Goal: Task Accomplishment & Management: Manage account settings

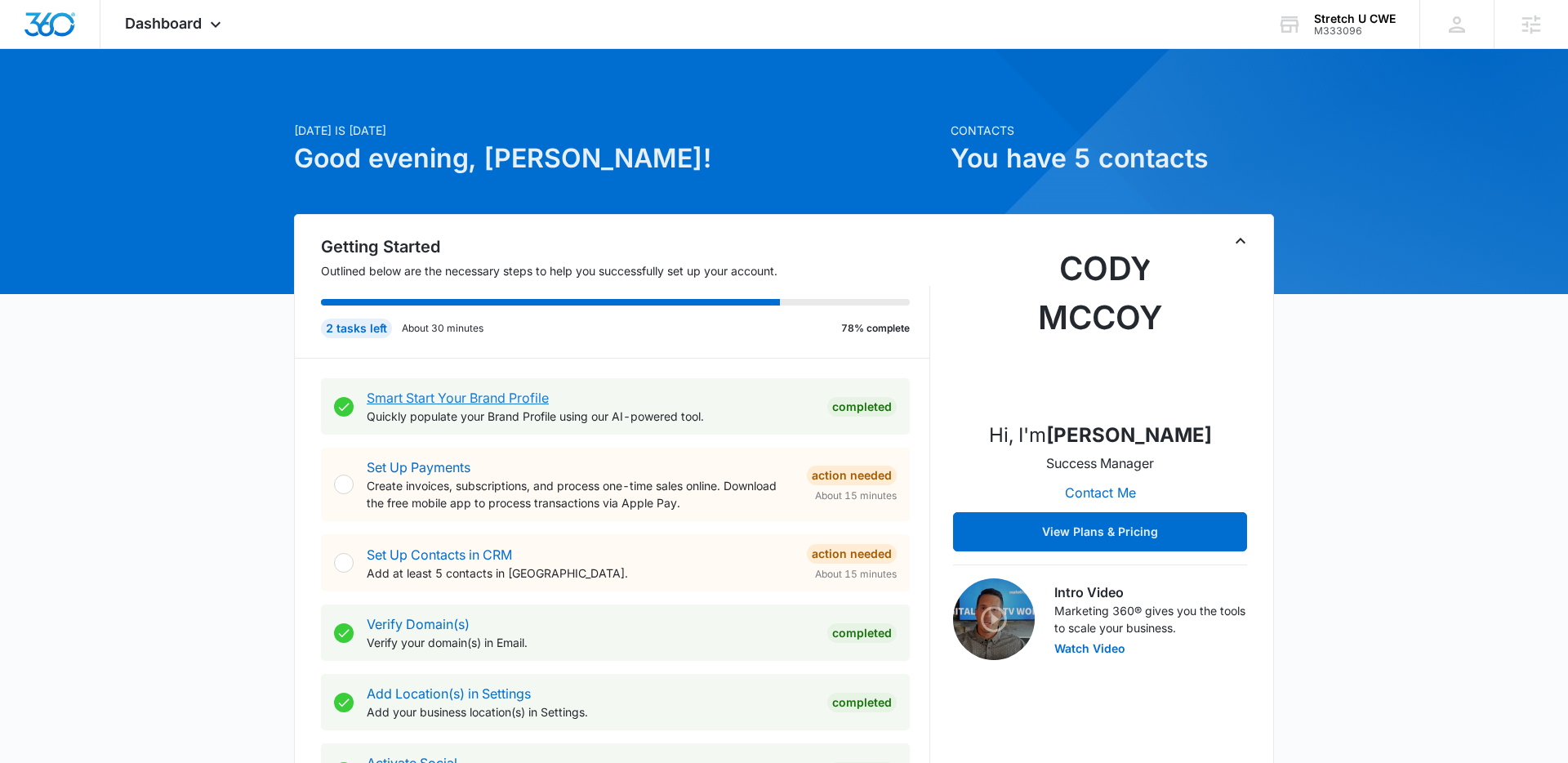
click at [430, 402] on link "Smart Start Your Brand Profile" at bounding box center [457, 398] width 182 height 17
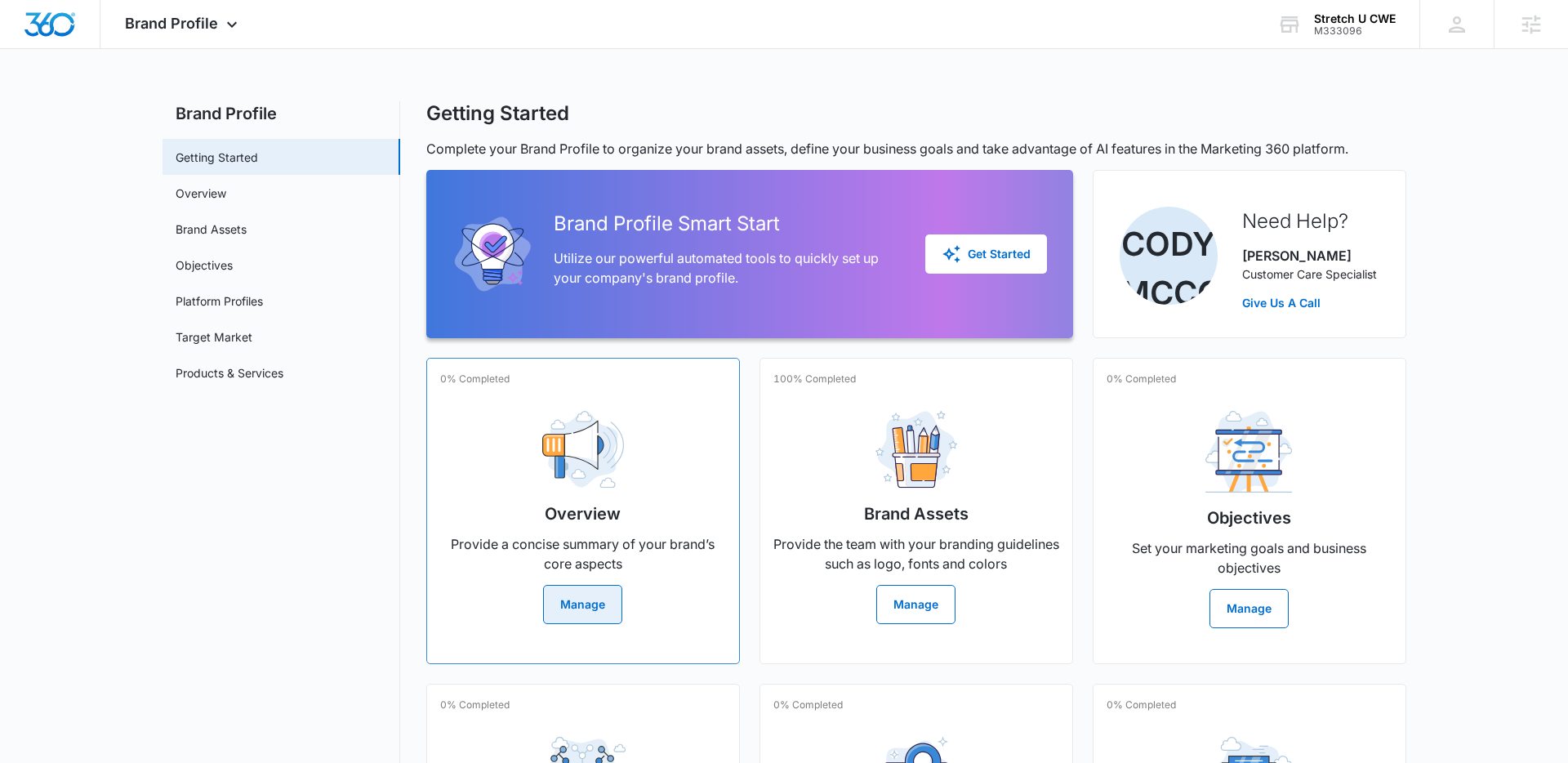
click at [590, 613] on button "Manage" at bounding box center [583, 604] width 79 height 39
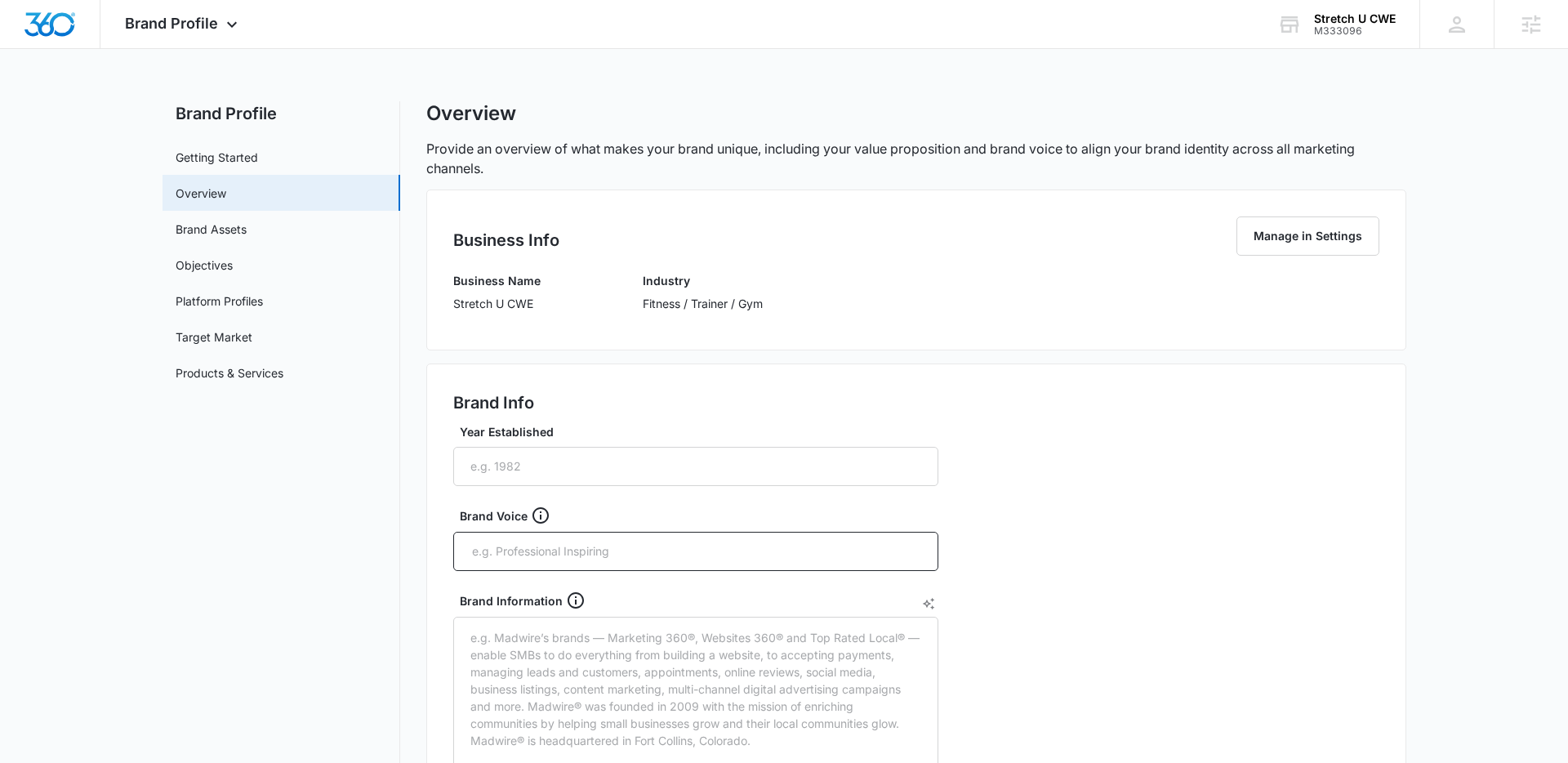
click at [427, 266] on div "Business Info Manage in Settings Business Name Stretch U CWE Industry Fitness /…" at bounding box center [916, 269] width 980 height 161
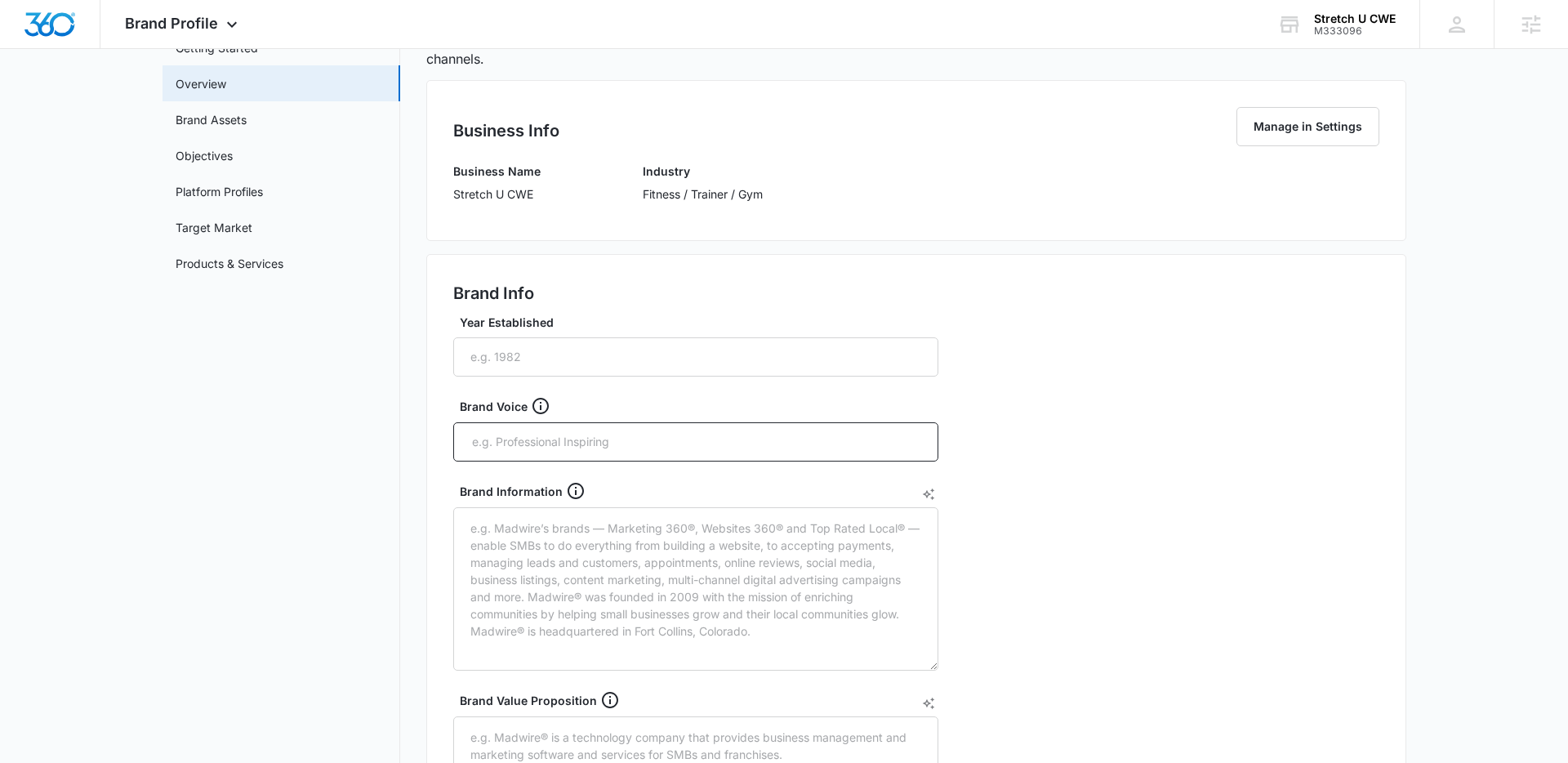
scroll to position [89, 0]
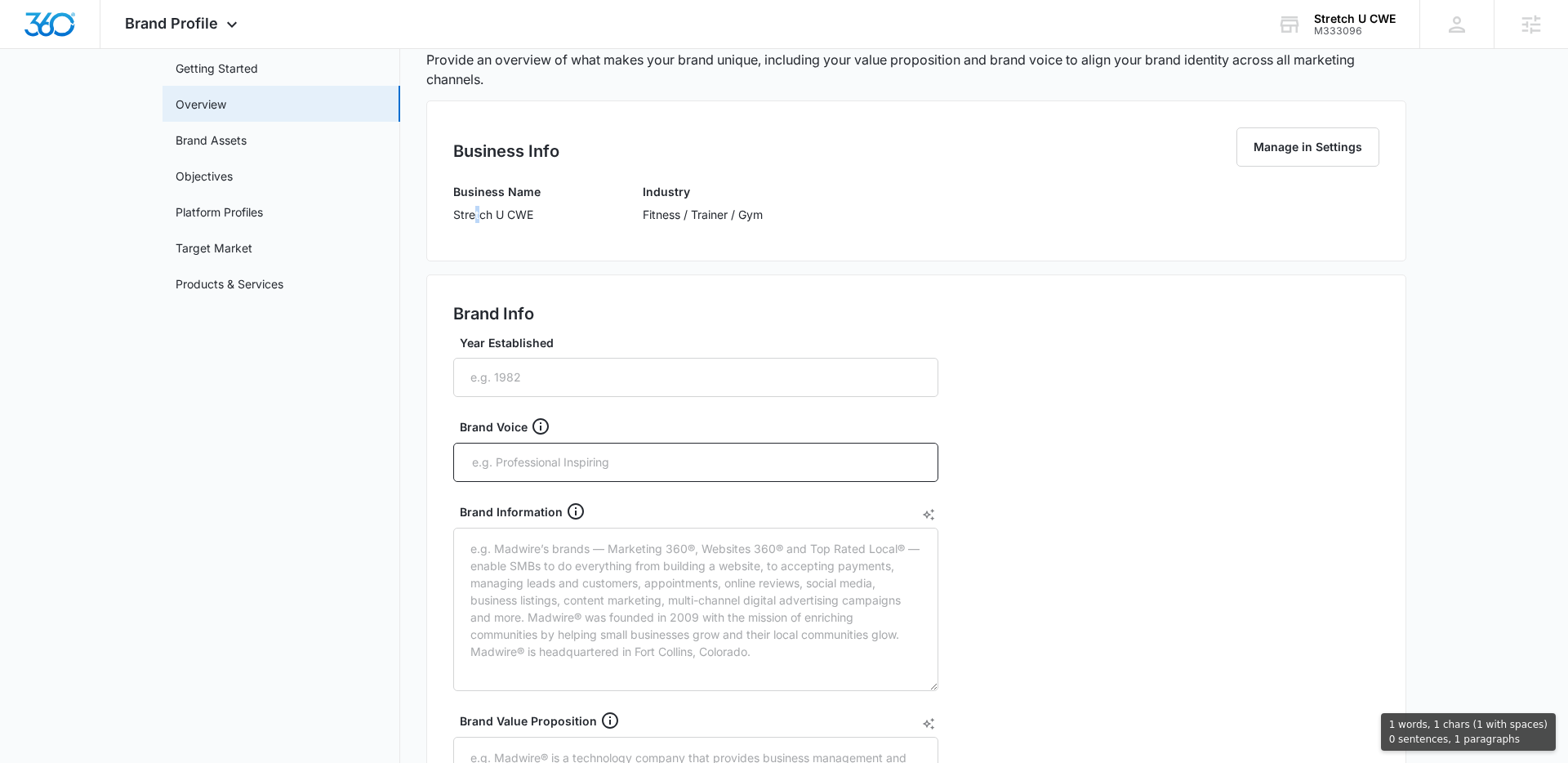
click at [476, 209] on p "Stretch U CWE" at bounding box center [497, 214] width 88 height 17
drag, startPoint x: 448, startPoint y: 188, endPoint x: 470, endPoint y: 188, distance: 22.0
click at [469, 188] on div "Business Info Manage in Settings Business Name Stretch U CWE Industry Fitness /…" at bounding box center [916, 181] width 980 height 161
click at [441, 211] on div "Business Info Manage in Settings Business Name Stretch U CWE Industry Fitness /…" at bounding box center [916, 181] width 980 height 161
drag, startPoint x: 448, startPoint y: 213, endPoint x: 805, endPoint y: 214, distance: 357.0
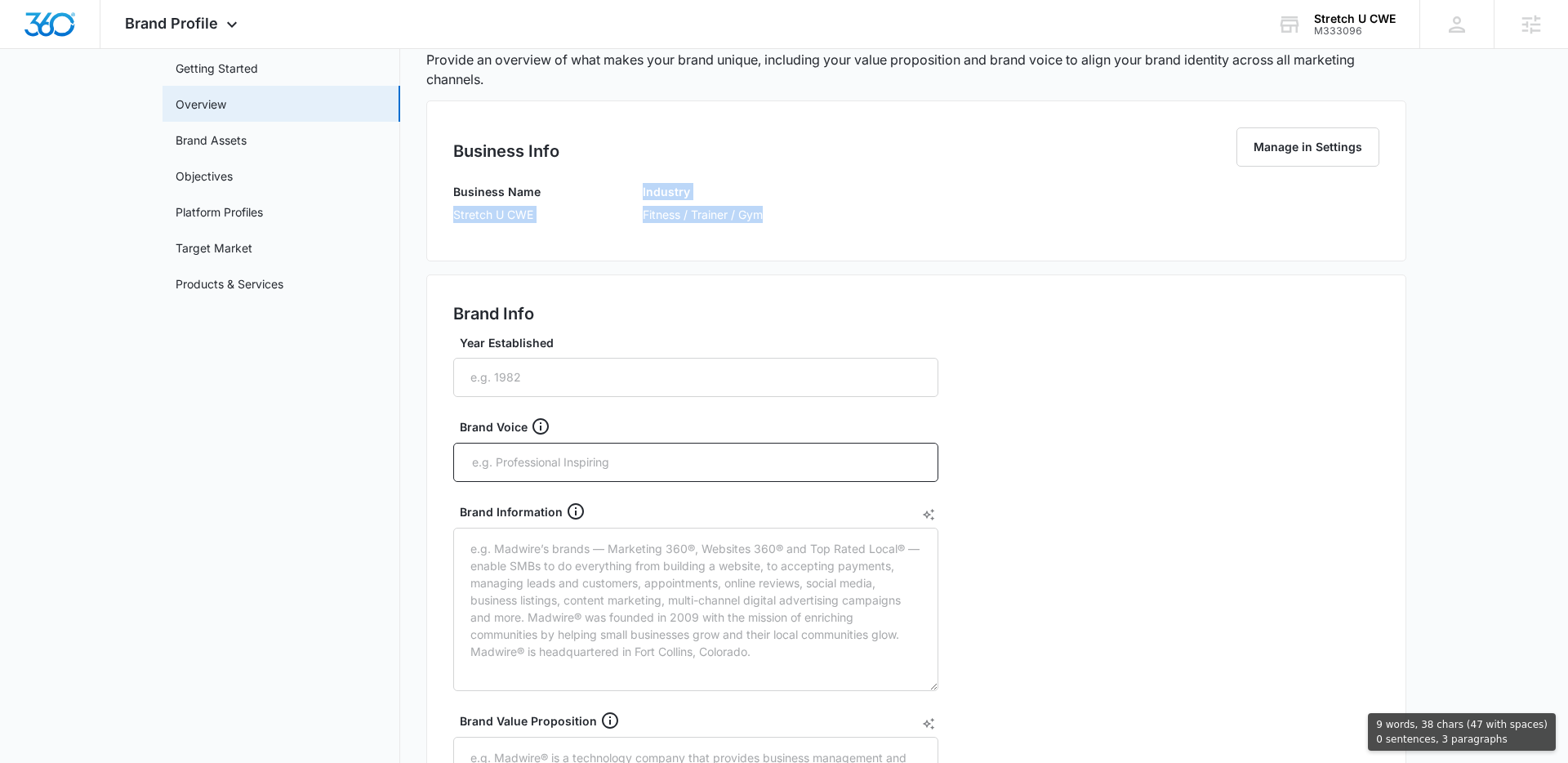
click at [805, 217] on div "Business Info Manage in Settings Business Name Stretch U CWE Industry Fitness /…" at bounding box center [916, 181] width 980 height 161
copy div "Stretch U CWE Industry Fitness / Trainer / Gym"
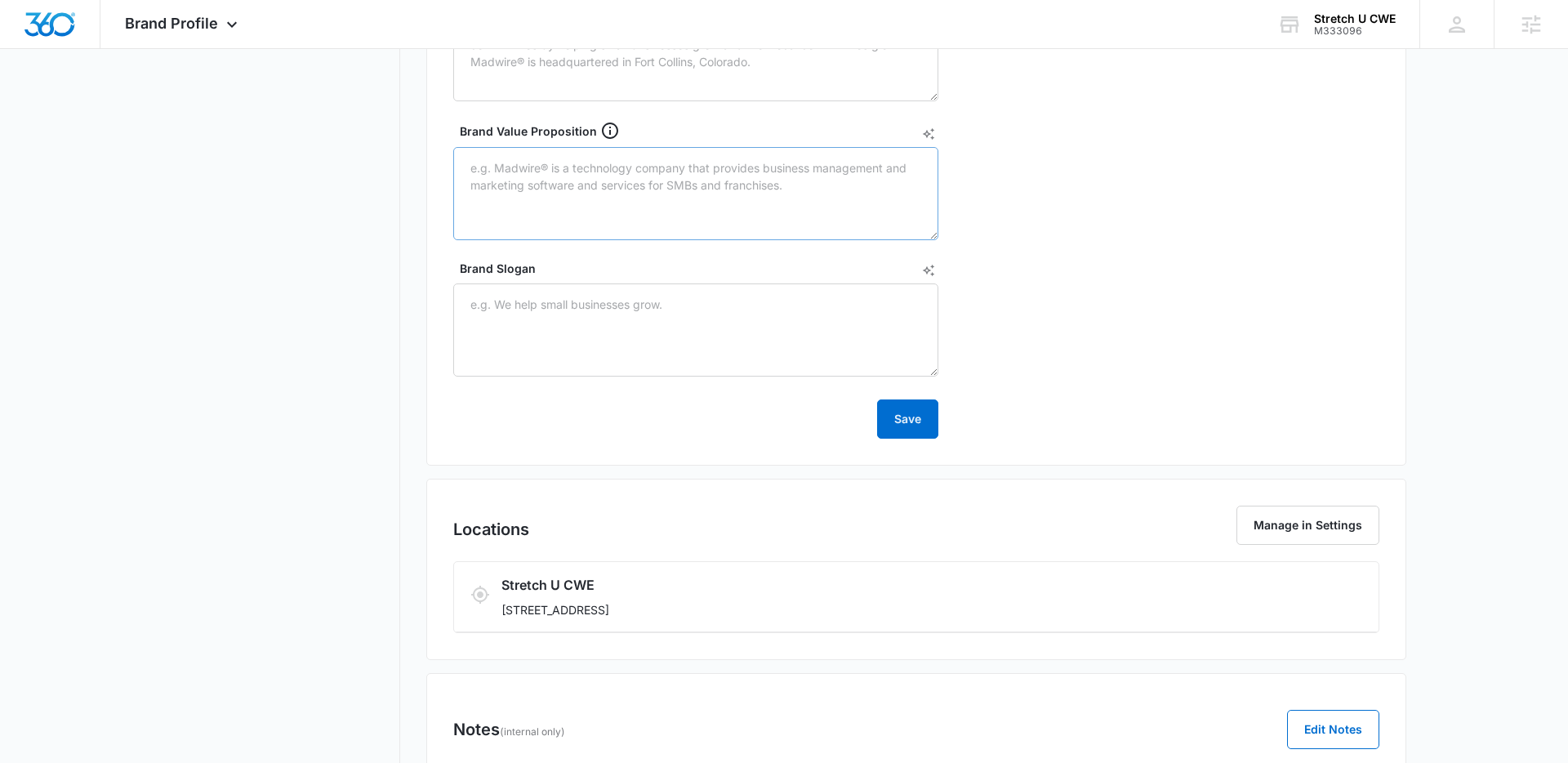
scroll to position [763, 0]
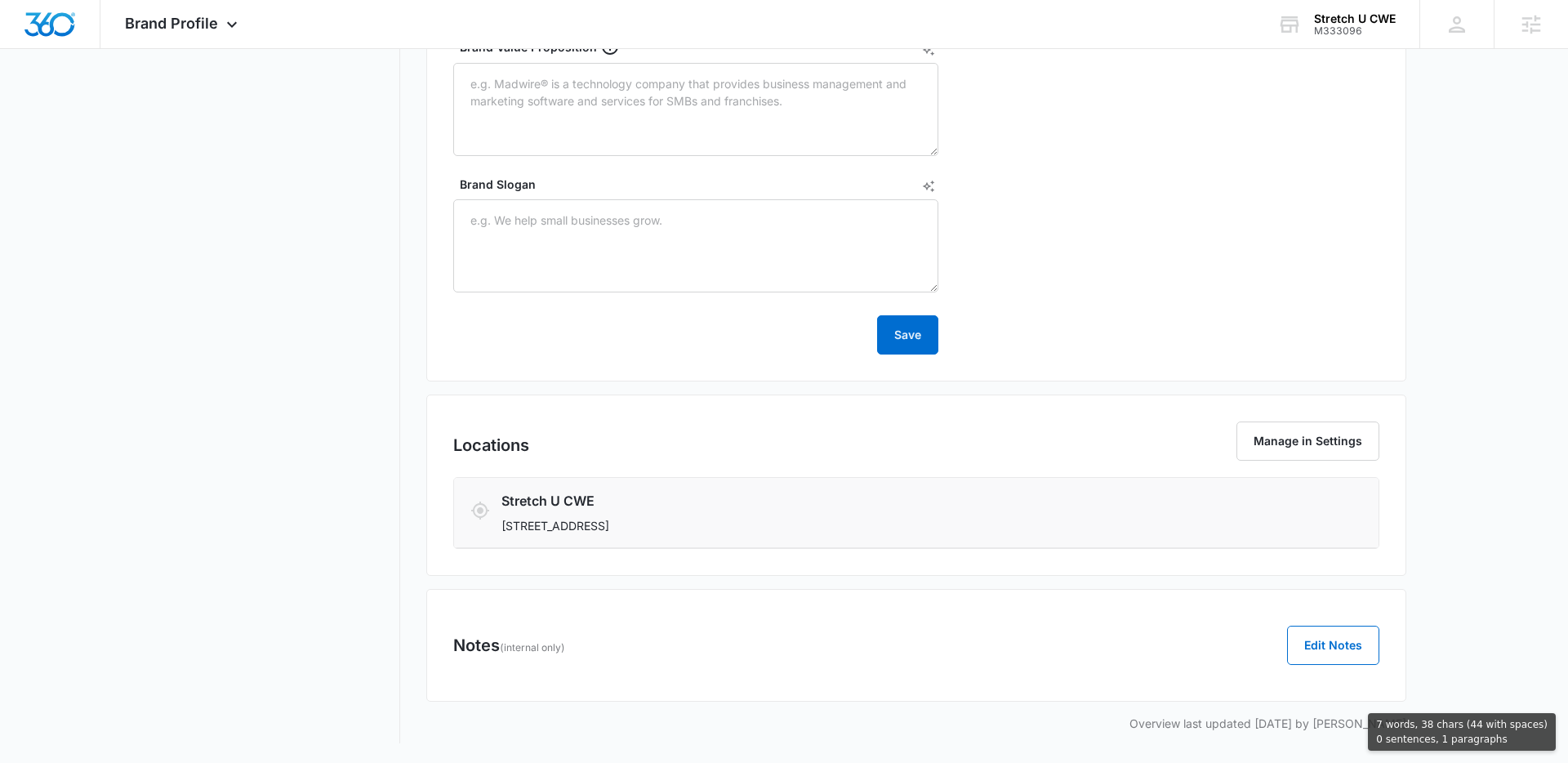
drag, startPoint x: 815, startPoint y: 525, endPoint x: 499, endPoint y: 531, distance: 316.1
click at [499, 531] on div "Stretch U CWE [STREET_ADDRESS]" at bounding box center [917, 512] width 892 height 43
copy p "[STREET_ADDRESS]"
